Goal: Find specific page/section: Find specific page/section

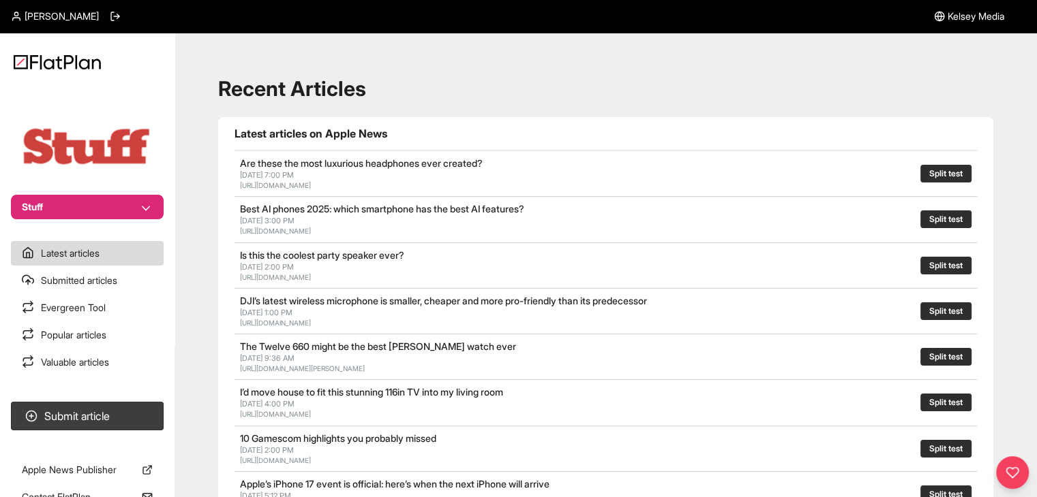
click at [145, 208] on button "Stuff" at bounding box center [87, 207] width 153 height 25
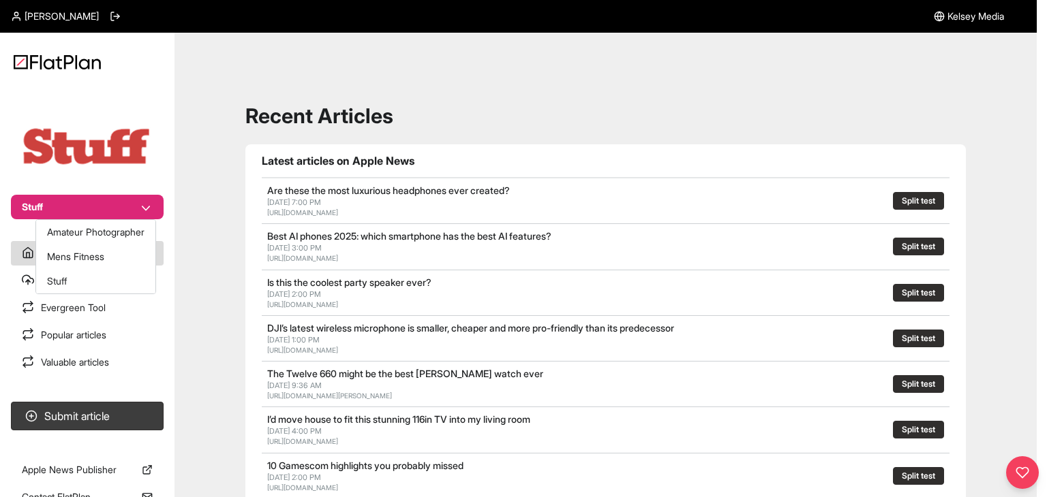
click at [130, 209] on button "Stuff" at bounding box center [87, 207] width 153 height 25
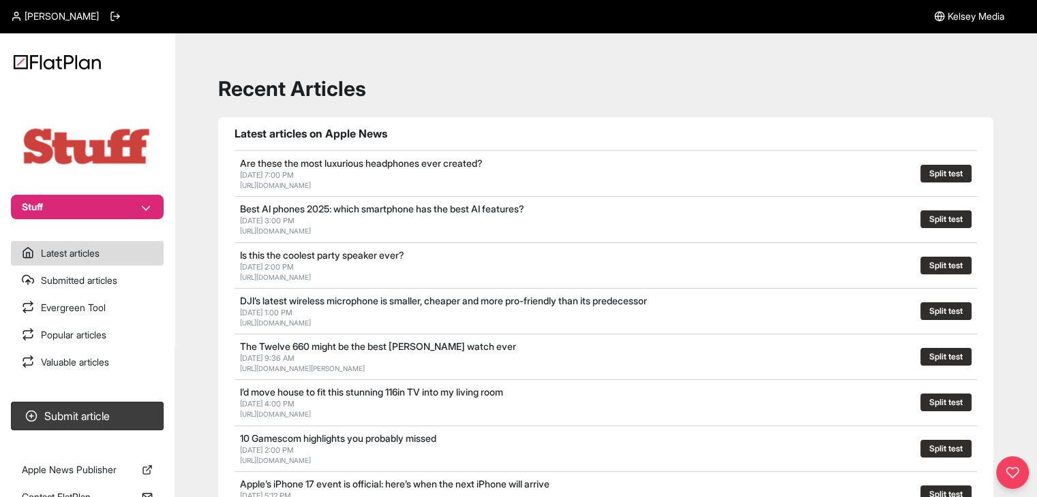
click at [121, 219] on nav "Stuff Latest articles Submitted articles Evergreen Tool Popular articles Valuab…" at bounding box center [87, 248] width 174 height 497
click at [119, 217] on button "Stuff" at bounding box center [87, 207] width 153 height 25
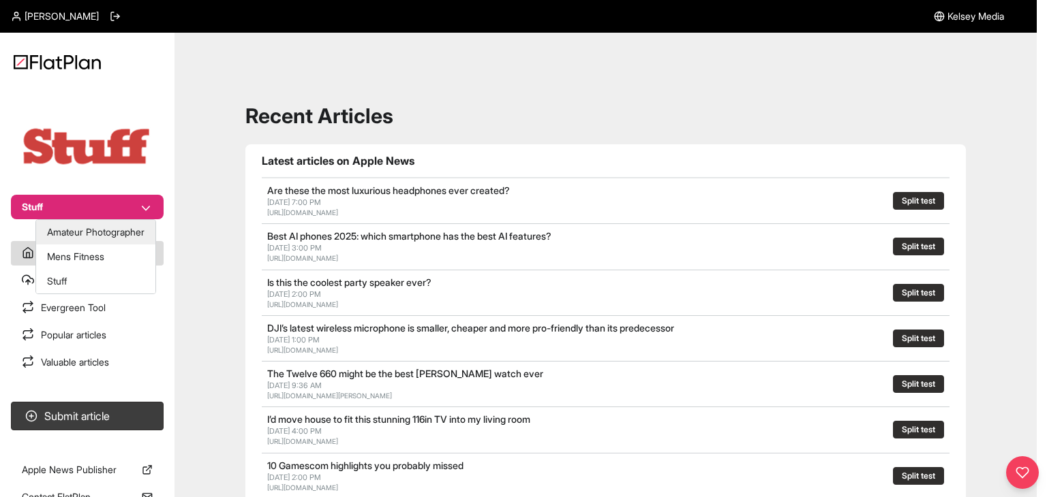
click at [117, 238] on button "Amateur Photographer" at bounding box center [95, 232] width 119 height 25
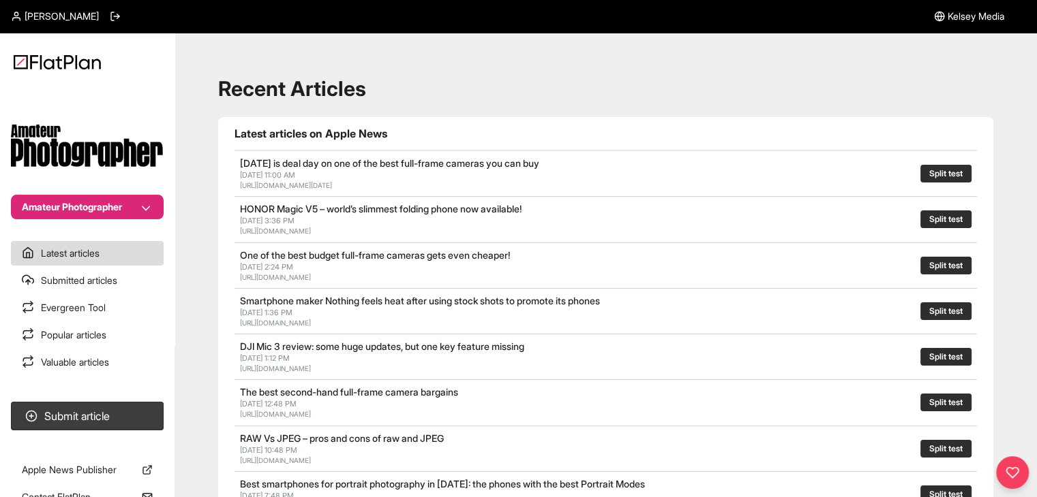
click at [120, 213] on button "Amateur Photographer" at bounding box center [87, 207] width 153 height 25
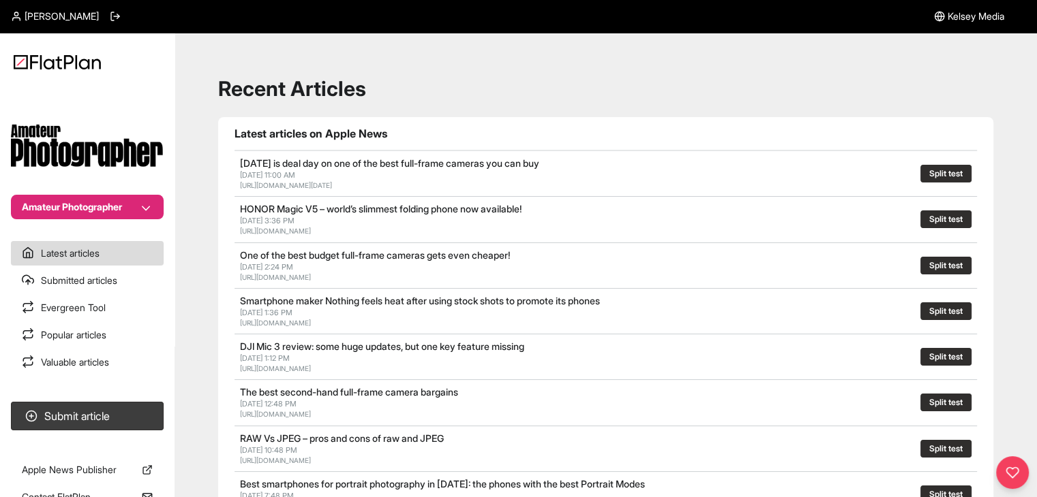
click at [134, 202] on button "Amateur Photographer" at bounding box center [87, 207] width 153 height 25
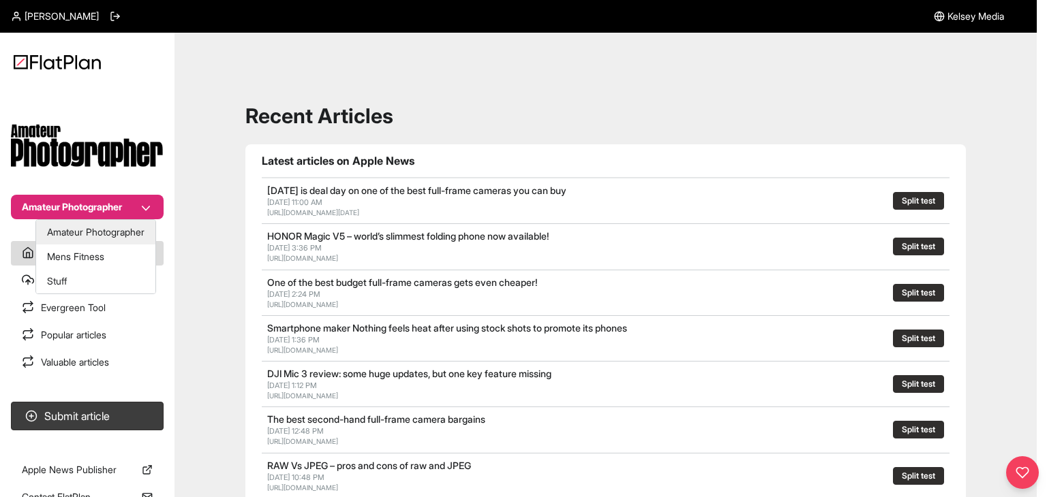
click at [117, 224] on button "Amateur Photographer" at bounding box center [95, 232] width 119 height 25
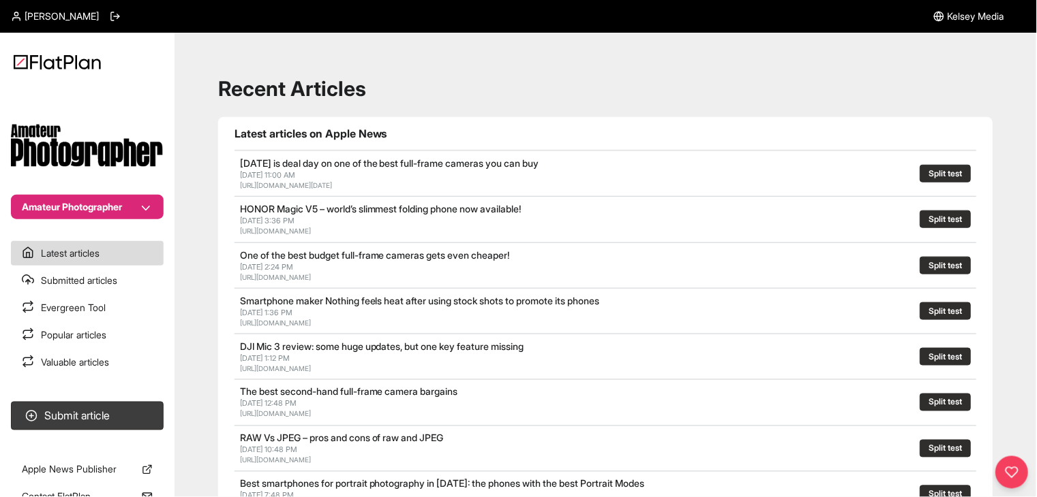
click at [139, 198] on button "Amateur Photographer" at bounding box center [87, 207] width 153 height 25
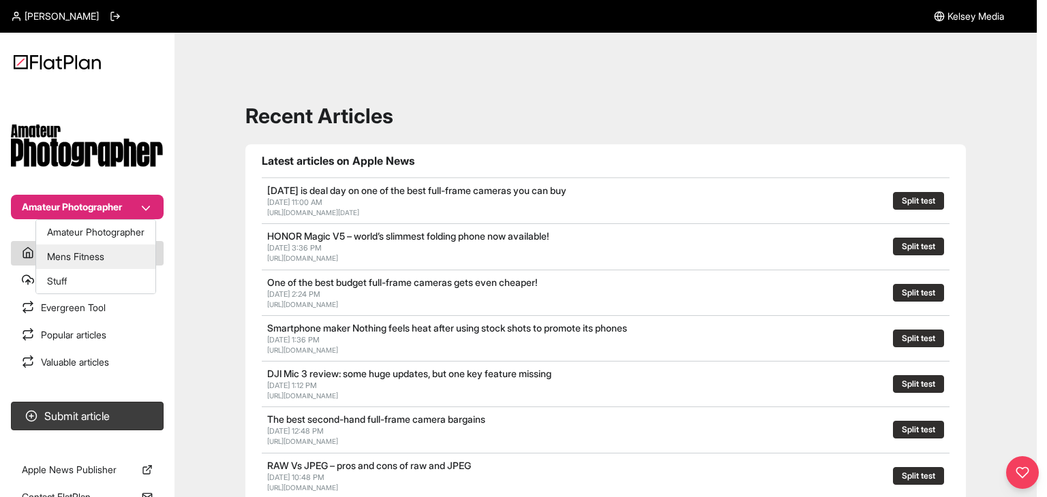
click at [117, 262] on button "Mens Fitness" at bounding box center [95, 257] width 119 height 25
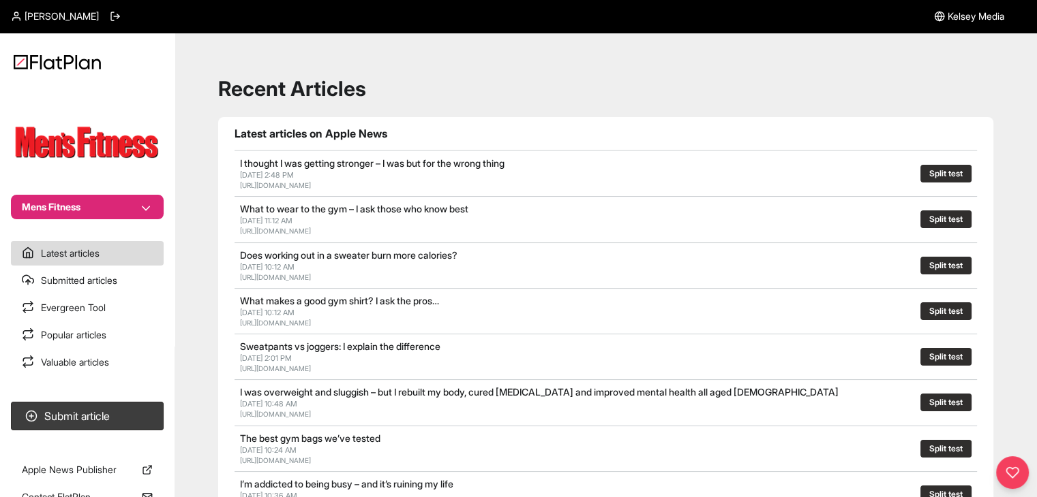
click at [138, 205] on button "Mens Fitness" at bounding box center [87, 207] width 153 height 25
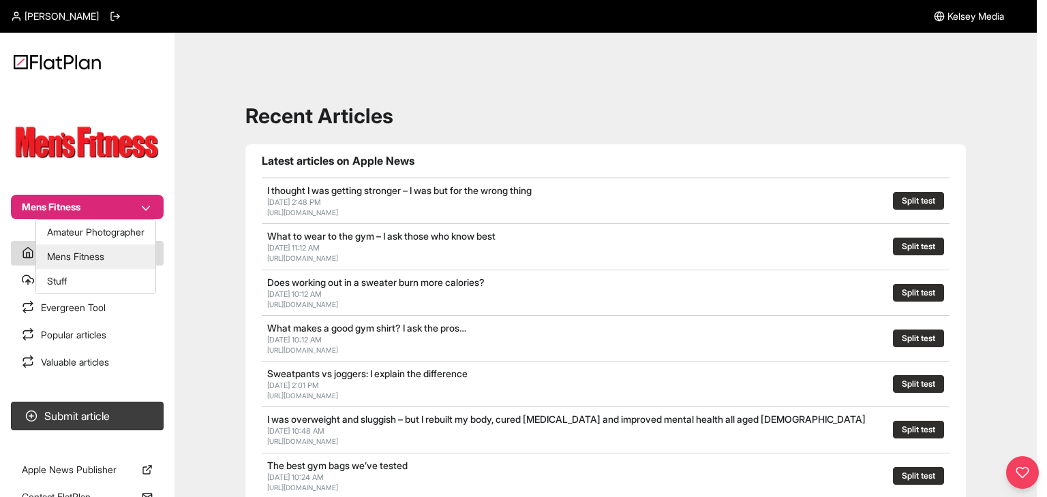
click at [106, 266] on button "Mens Fitness" at bounding box center [95, 257] width 119 height 25
